Goal: Task Accomplishment & Management: Use online tool/utility

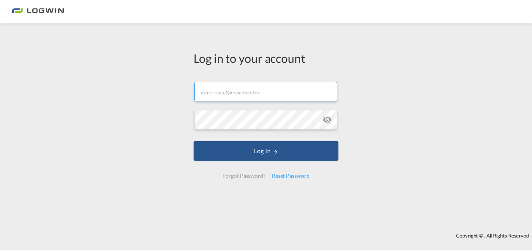
click at [227, 88] on input "text" at bounding box center [265, 91] width 143 height 19
type input "a"
type input "[PERSON_NAME][EMAIL_ADDRESS][DOMAIN_NAME]"
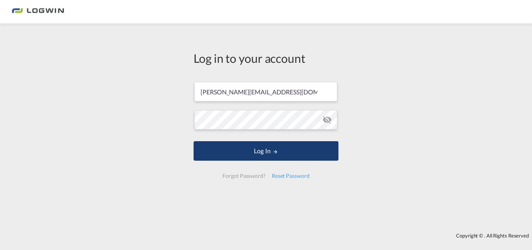
click at [257, 150] on button "Log In" at bounding box center [266, 150] width 145 height 19
click at [263, 151] on button "Log In" at bounding box center [266, 150] width 145 height 19
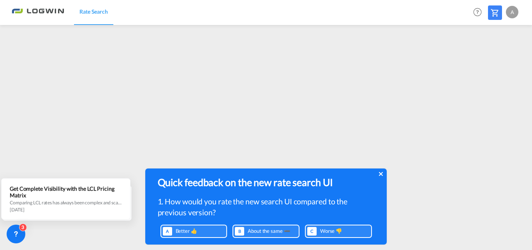
click at [383, 173] on icon at bounding box center [381, 174] width 4 height 4
